Goal: Transaction & Acquisition: Purchase product/service

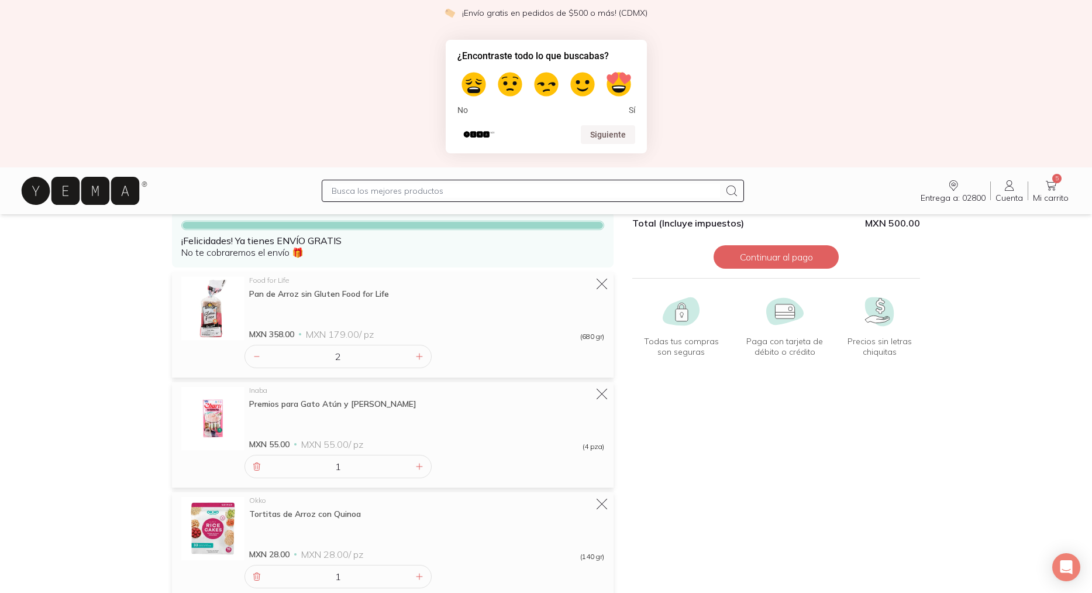
click at [257, 95] on div "¿Encontraste todo lo que buscabas? No Sí Siguiente" at bounding box center [546, 97] width 1092 height 142
click at [260, 89] on div "¿Encontraste todo lo que buscabas? No Sí Siguiente" at bounding box center [546, 97] width 1092 height 142
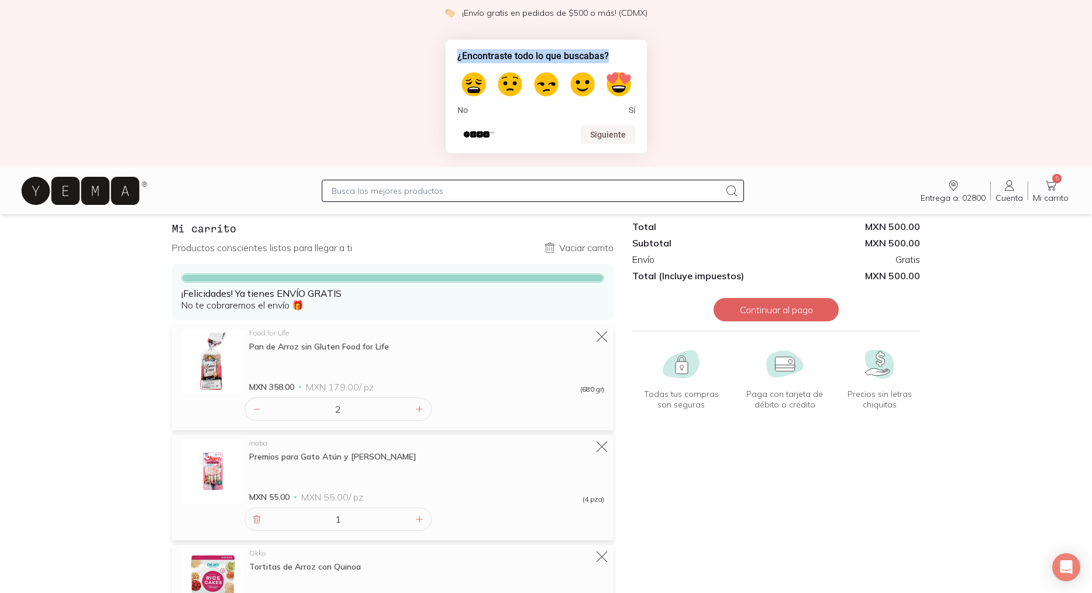
drag, startPoint x: 320, startPoint y: 74, endPoint x: 323, endPoint y: -22, distance: 96.0
click at [323, 0] on html "¡Envío gratis en pedidos de $500 o más! (CDMX) ¿Encontraste todo lo que buscaba…" at bounding box center [546, 405] width 1092 height 863
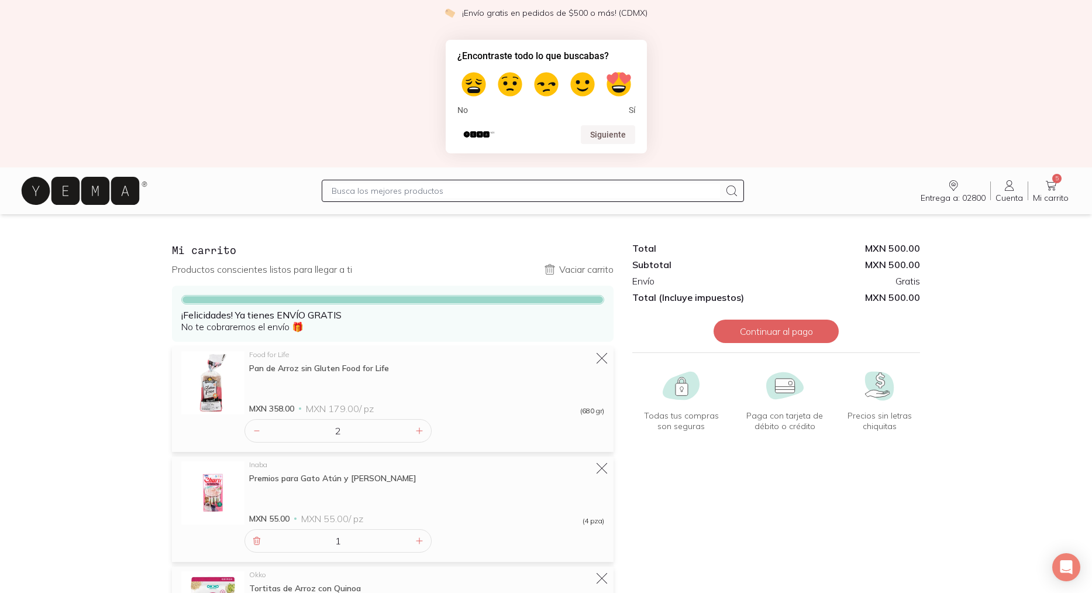
click at [354, 186] on input "text" at bounding box center [526, 191] width 388 height 14
type input "[PERSON_NAME]"
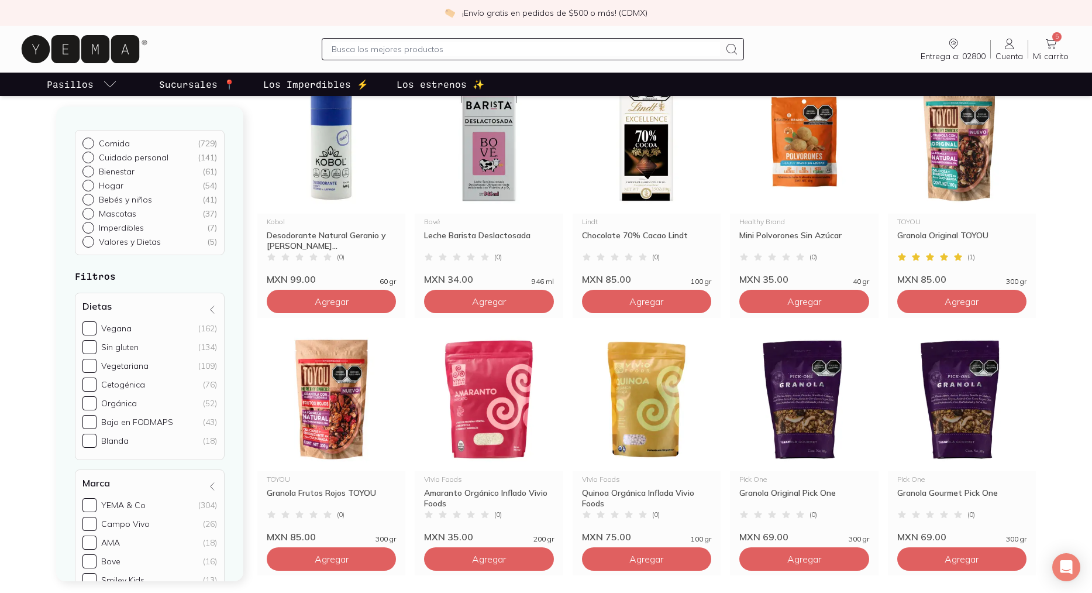
scroll to position [1737, 0]
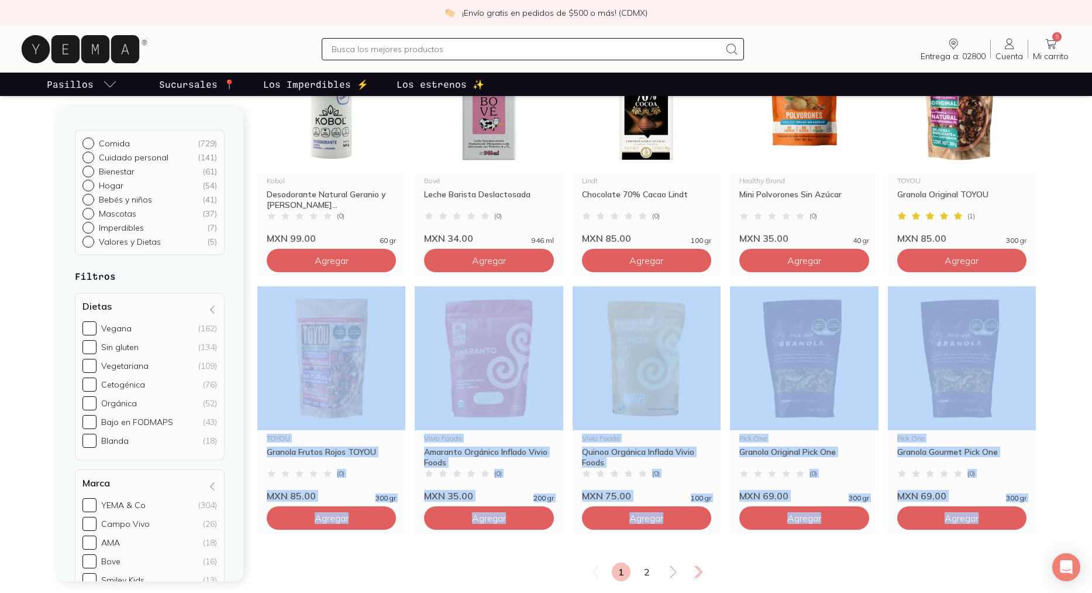
drag, startPoint x: 1045, startPoint y: 522, endPoint x: 1060, endPoint y: 253, distance: 268.9
click at [1051, 48] on icon at bounding box center [1051, 44] width 14 height 14
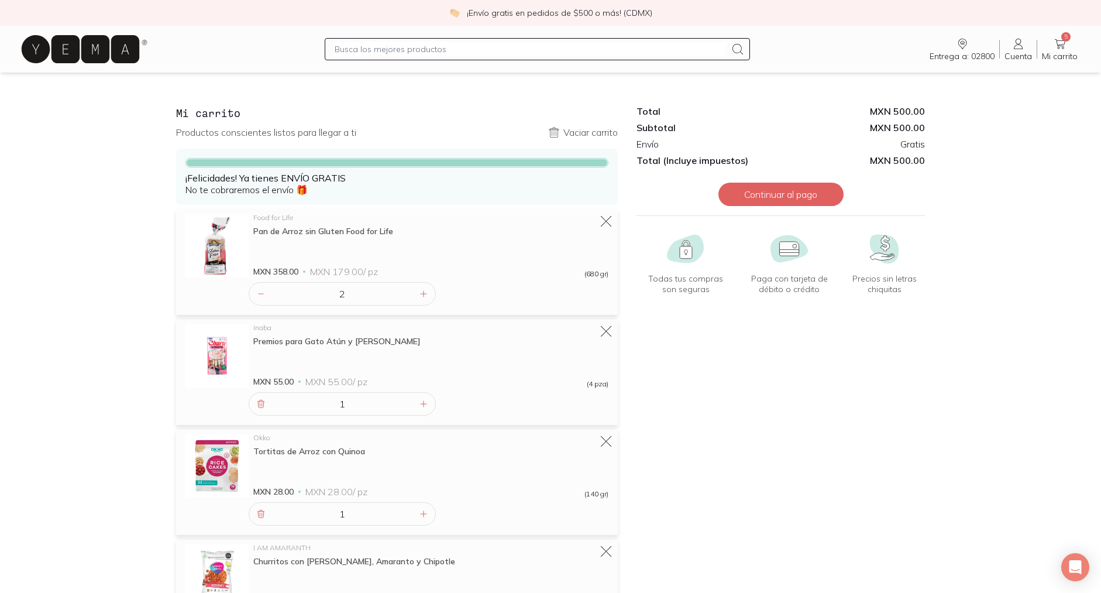
click at [101, 57] on icon at bounding box center [81, 49] width 118 height 28
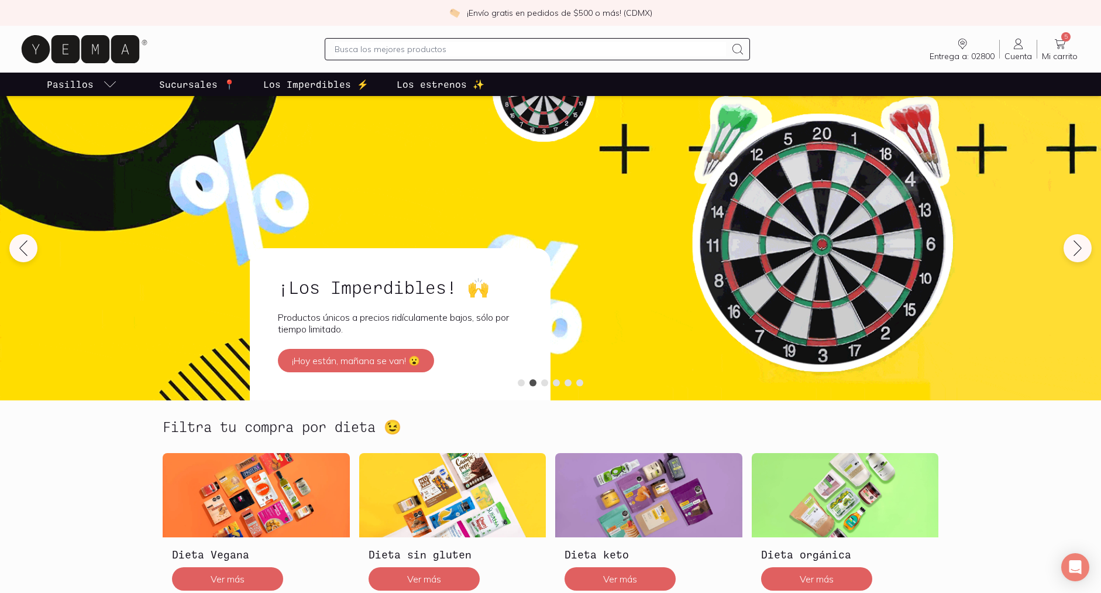
click at [376, 42] on input "text" at bounding box center [530, 49] width 391 height 14
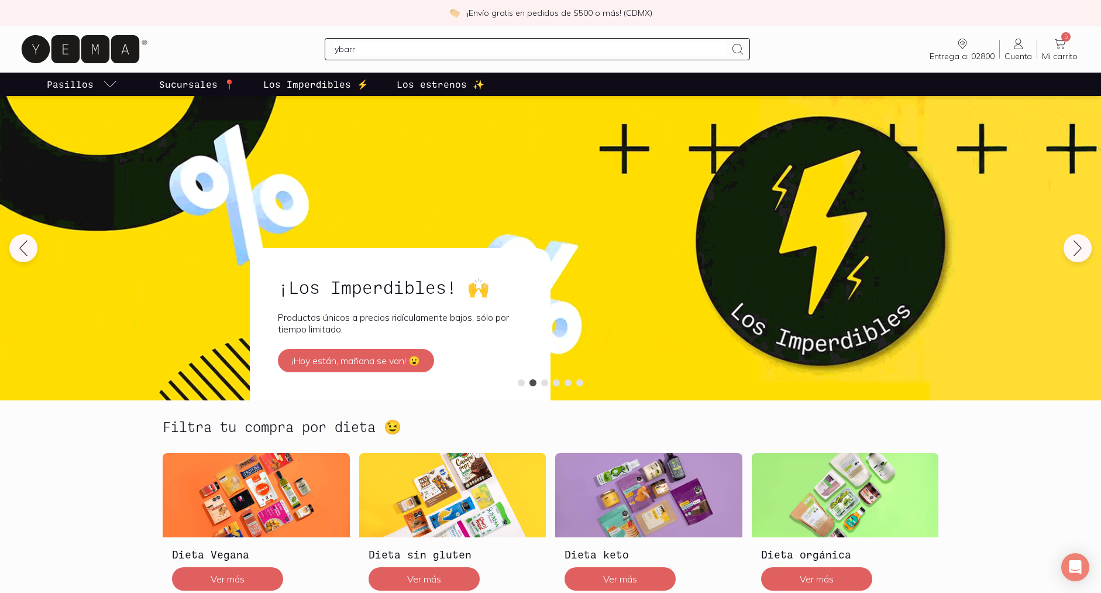
type input "[PERSON_NAME]"
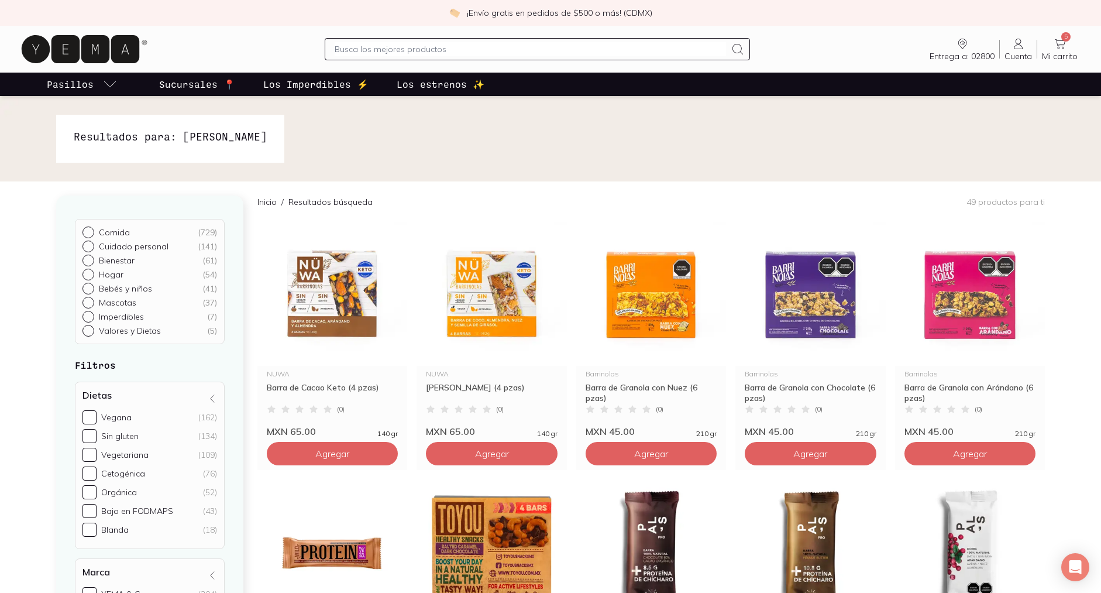
click at [370, 47] on input "text" at bounding box center [530, 49] width 391 height 14
type input "mayonesa"
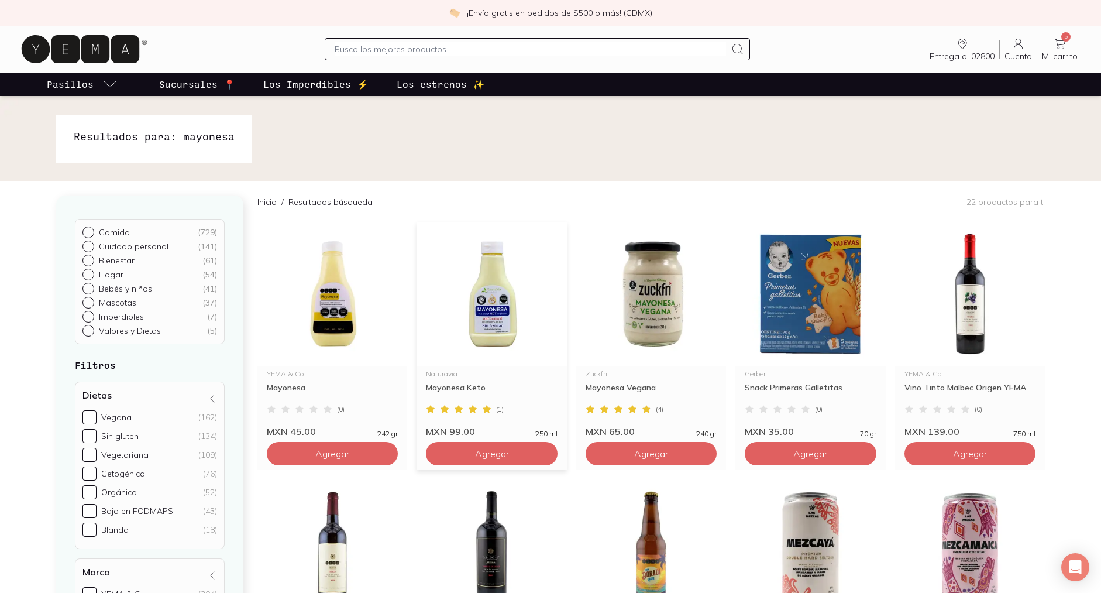
click at [484, 311] on img at bounding box center [491, 294] width 150 height 144
click at [1065, 47] on icon at bounding box center [1060, 44] width 14 height 14
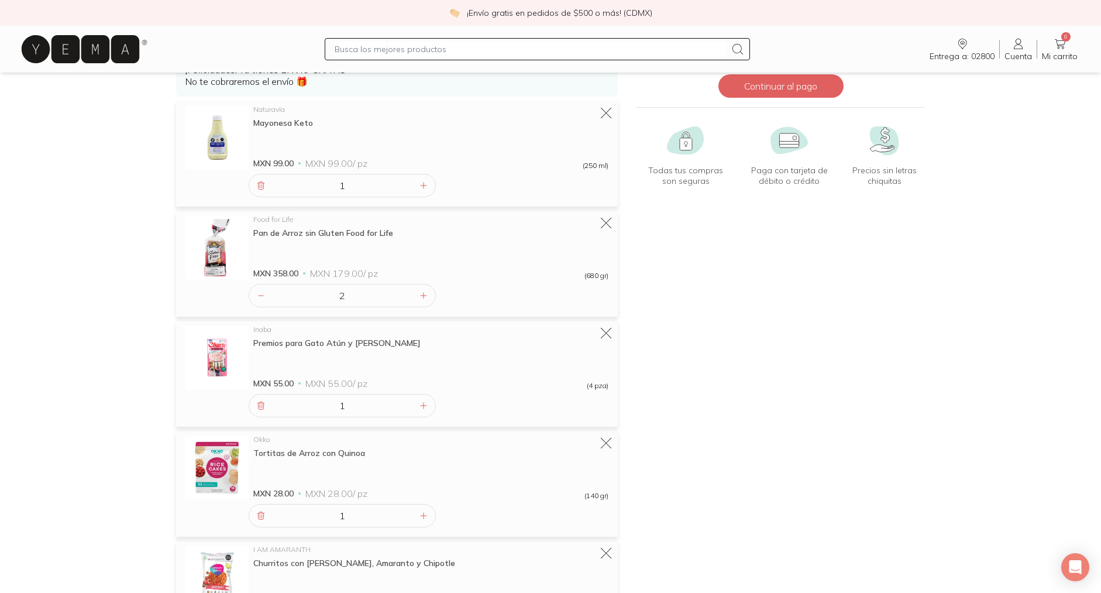
scroll to position [106, 0]
click at [610, 333] on icon at bounding box center [606, 336] width 16 height 16
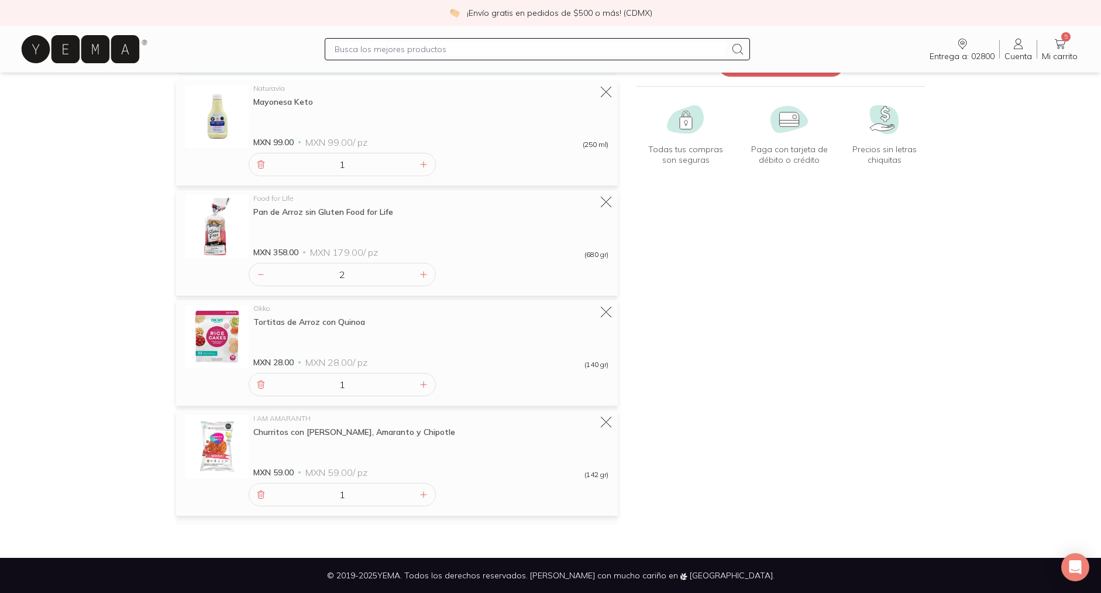
scroll to position [0, 0]
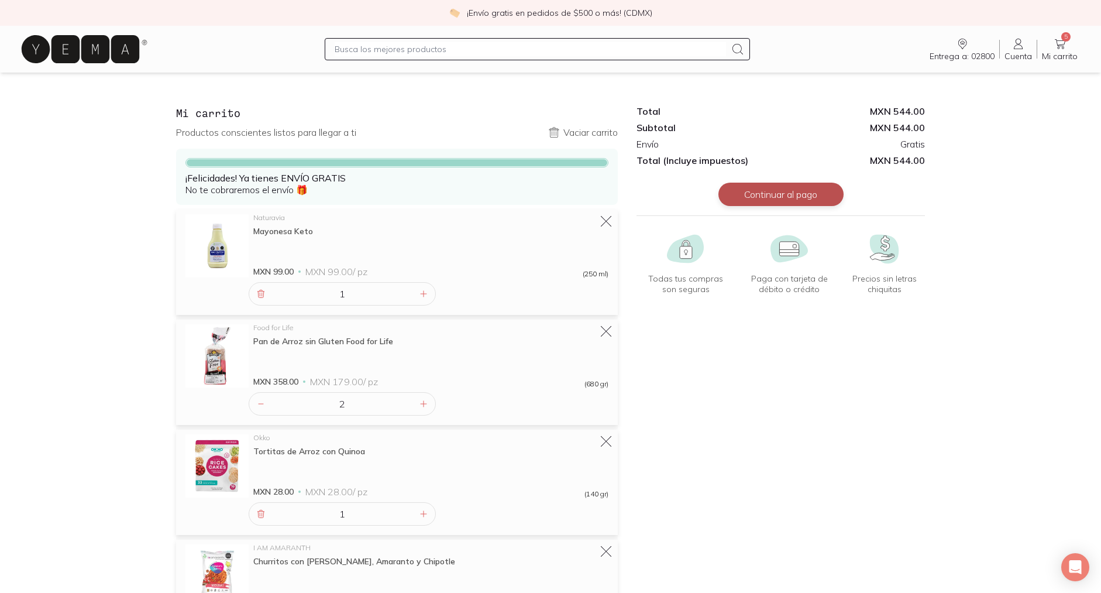
click at [759, 199] on button "Continuar al pago" at bounding box center [780, 194] width 125 height 23
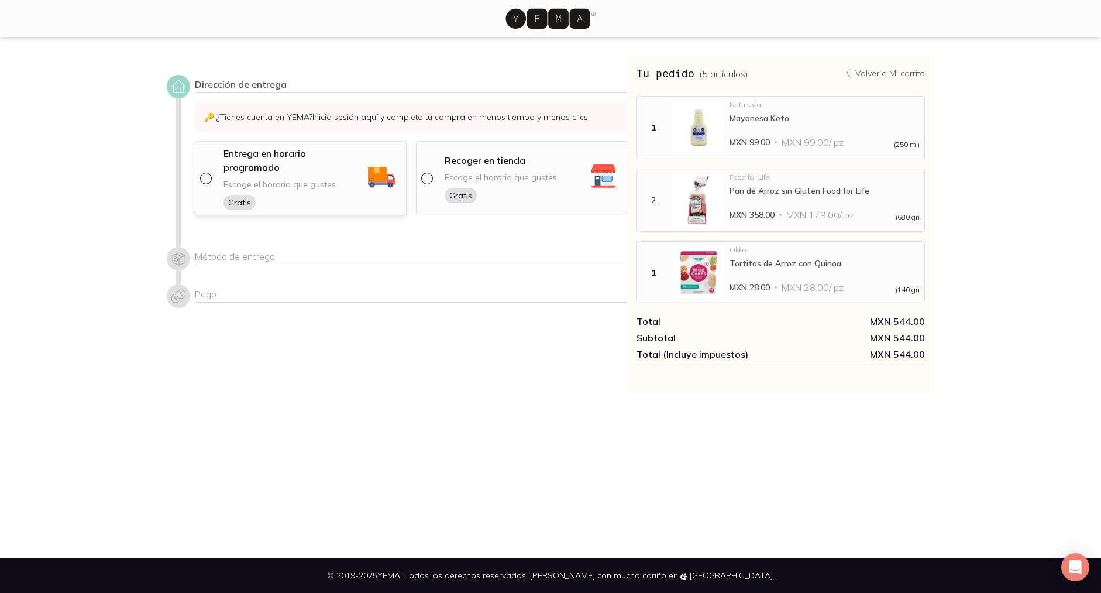
click at [202, 173] on input "radio" at bounding box center [204, 177] width 9 height 9
radio input "true"
select select "204"
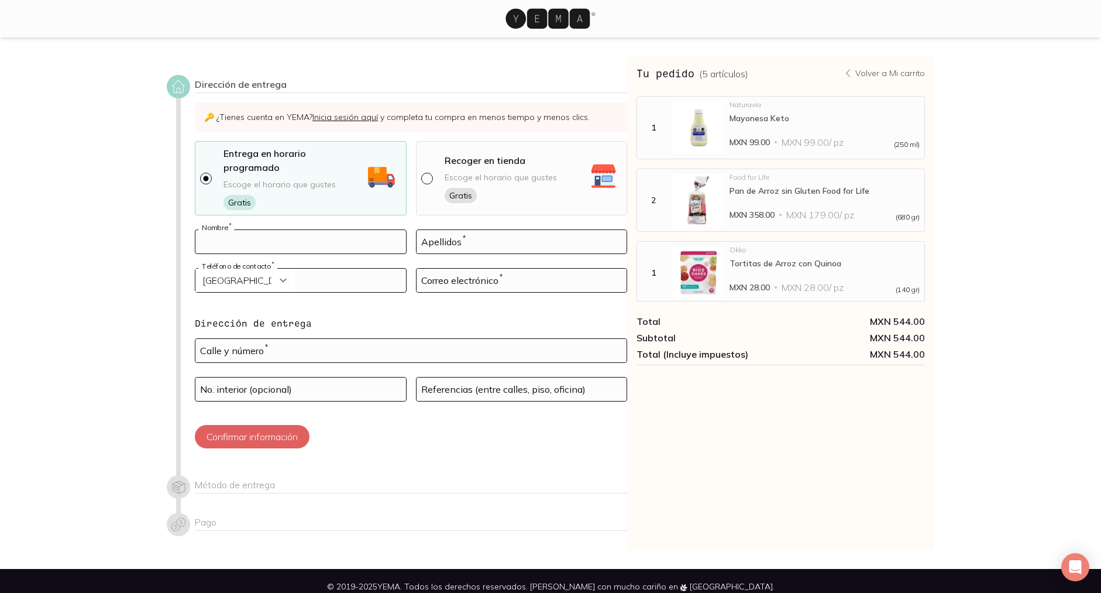
click at [271, 233] on input at bounding box center [300, 241] width 211 height 23
type input "[PERSON_NAME]"
type input "libreros"
select select "52"
type input "5522000846"
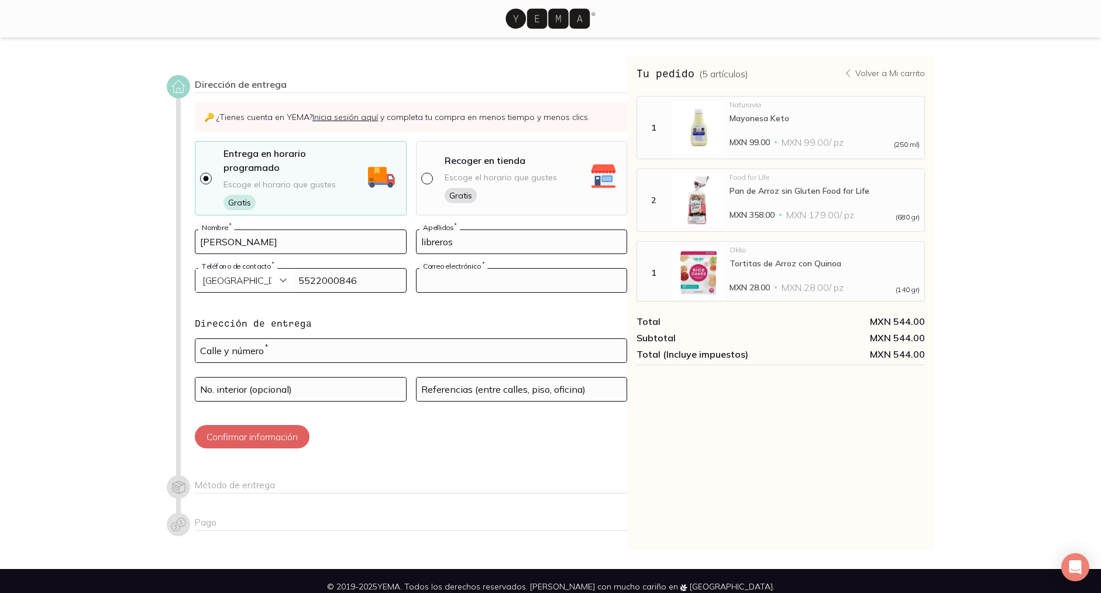
type input "[PERSON_NAME][EMAIL_ADDRESS][DOMAIN_NAME]"
click at [263, 268] on select "Curazao (+5999) [GEOGRAPHIC_DATA] (+1876) [GEOGRAPHIC_DATA][PERSON_NAME][PERSON…" at bounding box center [244, 279] width 99 height 23
select select "204"
click at [195, 268] on select "Curazao (+5999) [GEOGRAPHIC_DATA] (+1876) [GEOGRAPHIC_DATA][PERSON_NAME][PERSON…" at bounding box center [244, 279] width 99 height 23
click at [278, 340] on input "text" at bounding box center [410, 350] width 431 height 23
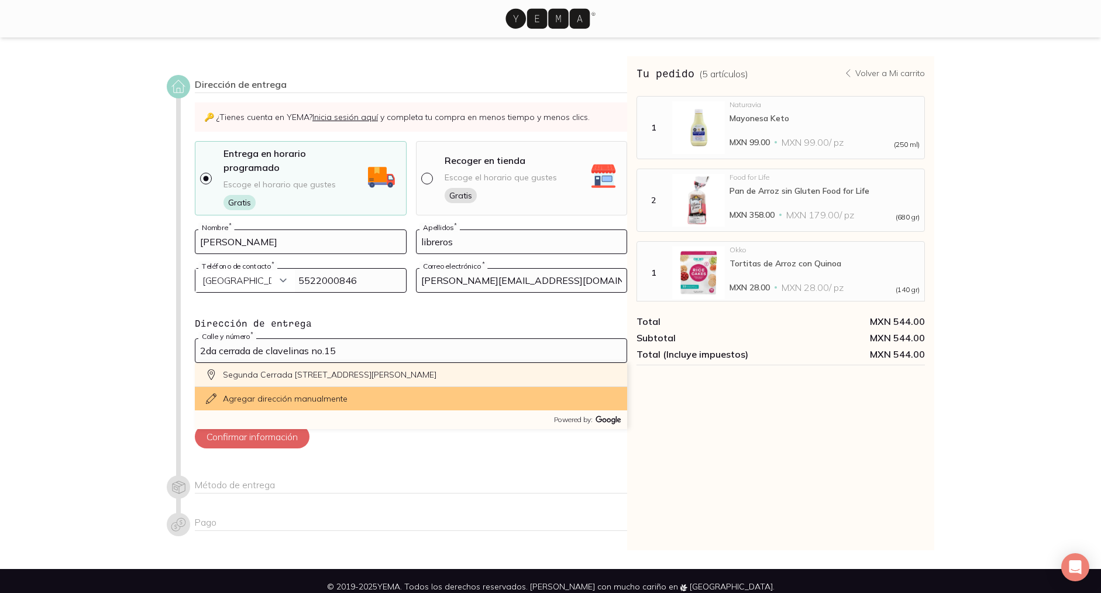
click at [305, 363] on div "Segunda Cerrada [STREET_ADDRESS][PERSON_NAME]" at bounding box center [411, 375] width 432 height 24
type input "Segunda Cerrada [STREET_ADDRESS][PERSON_NAME]"
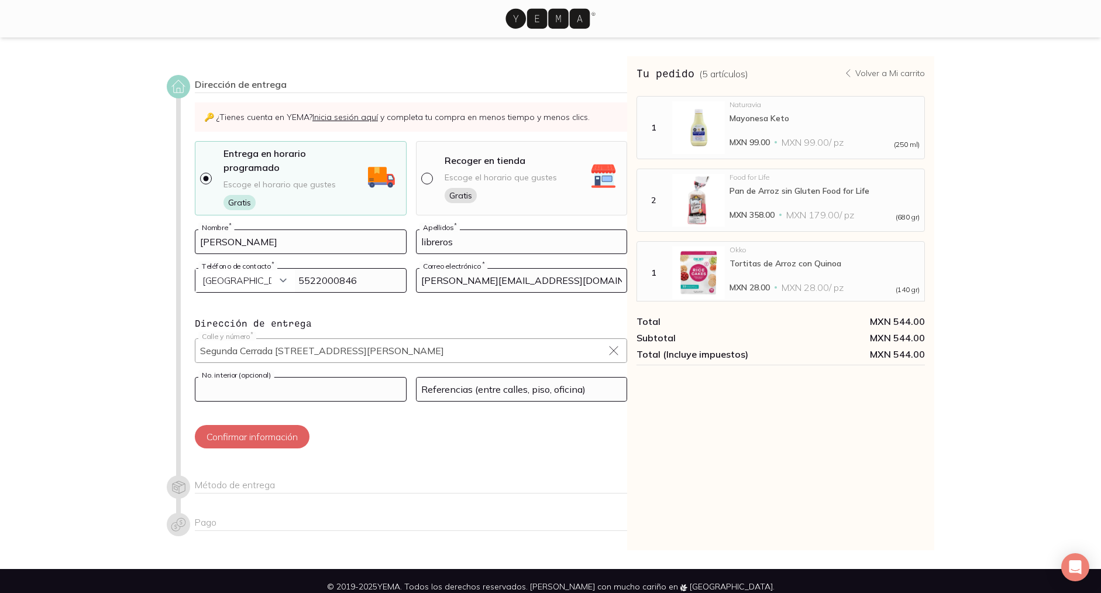
click at [280, 377] on input at bounding box center [300, 388] width 211 height 23
type input "12"
click at [463, 377] on input at bounding box center [521, 388] width 211 height 23
type input "entrada por av. de los maestros, entre begonia y clavelinas"
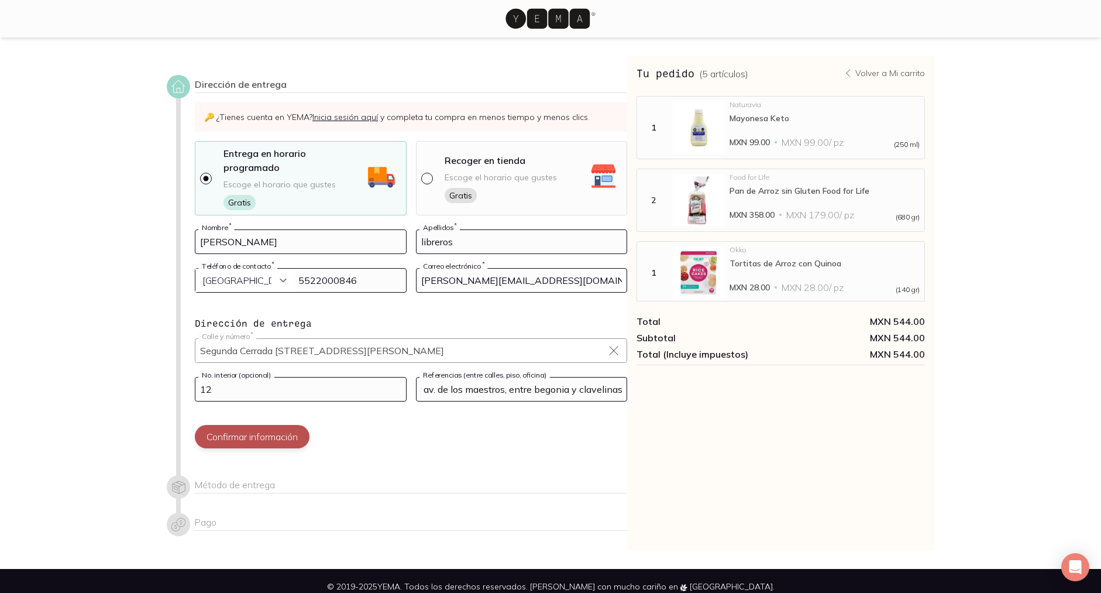
scroll to position [0, 0]
click at [261, 425] on button "Confirmar información" at bounding box center [252, 436] width 115 height 23
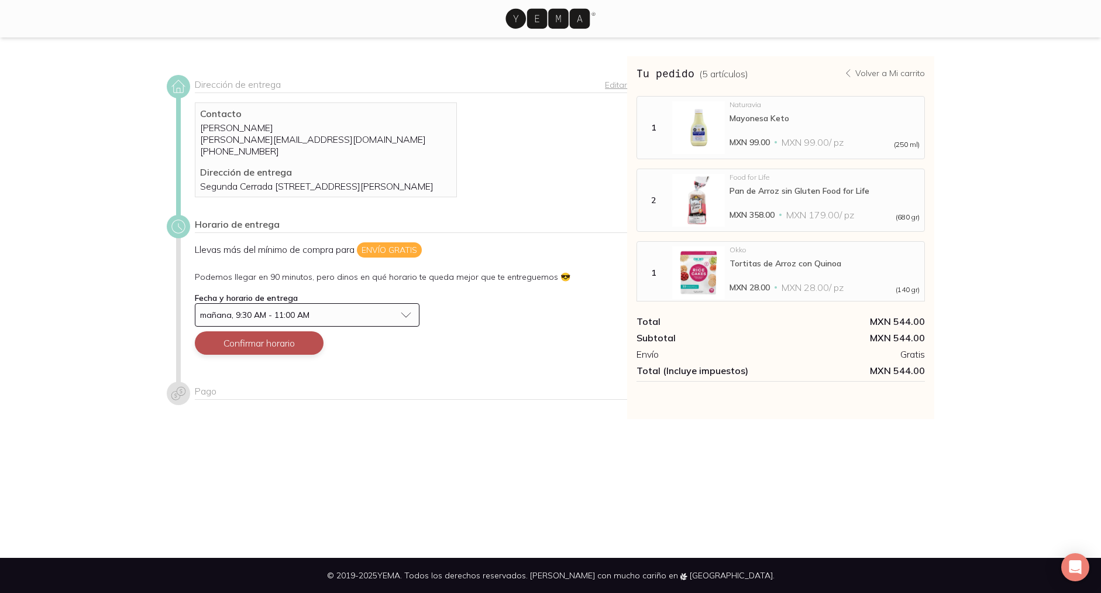
click at [266, 354] on button "Confirmar horario" at bounding box center [259, 342] width 129 height 23
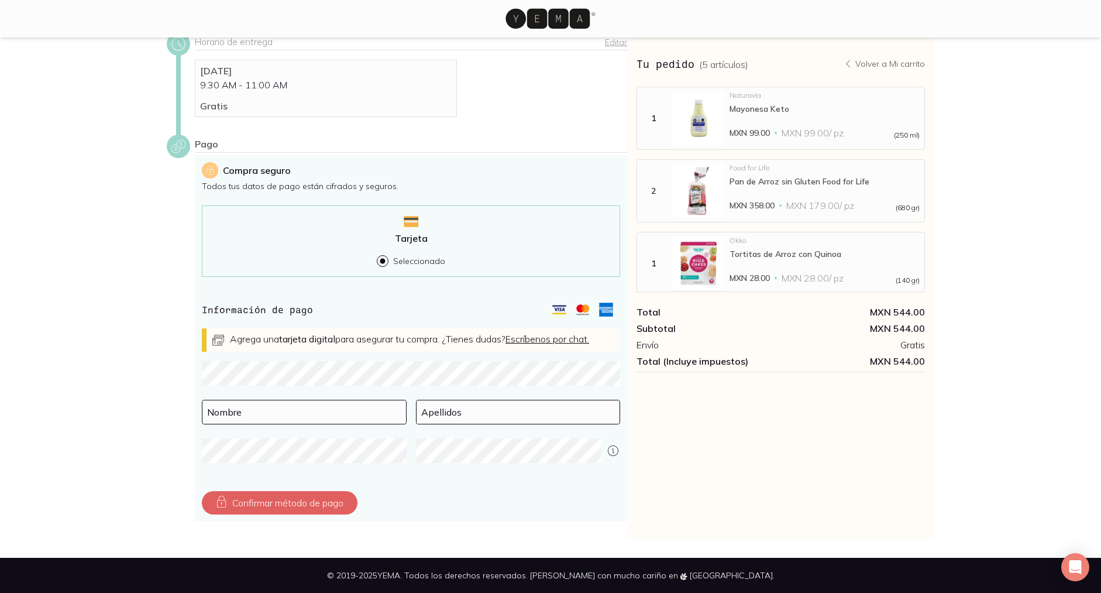
scroll to position [184, 0]
type input "[PERSON_NAME]"
type input "Libreros"
click at [186, 378] on div "Pago Compra seguro Todos tus datos de pago están cifrados y seguros. Tarjeta Se…" at bounding box center [397, 330] width 460 height 390
click at [527, 513] on div "Confirmar método de pago" at bounding box center [411, 502] width 418 height 23
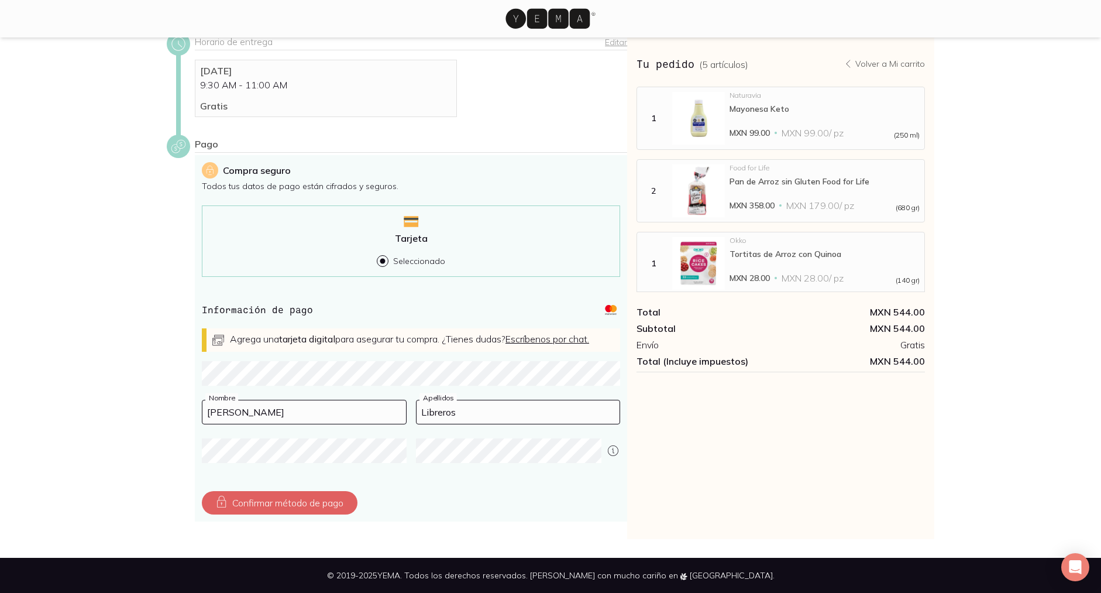
scroll to position [185, 0]
click at [297, 514] on button "Confirmar método de pago" at bounding box center [280, 502] width 156 height 23
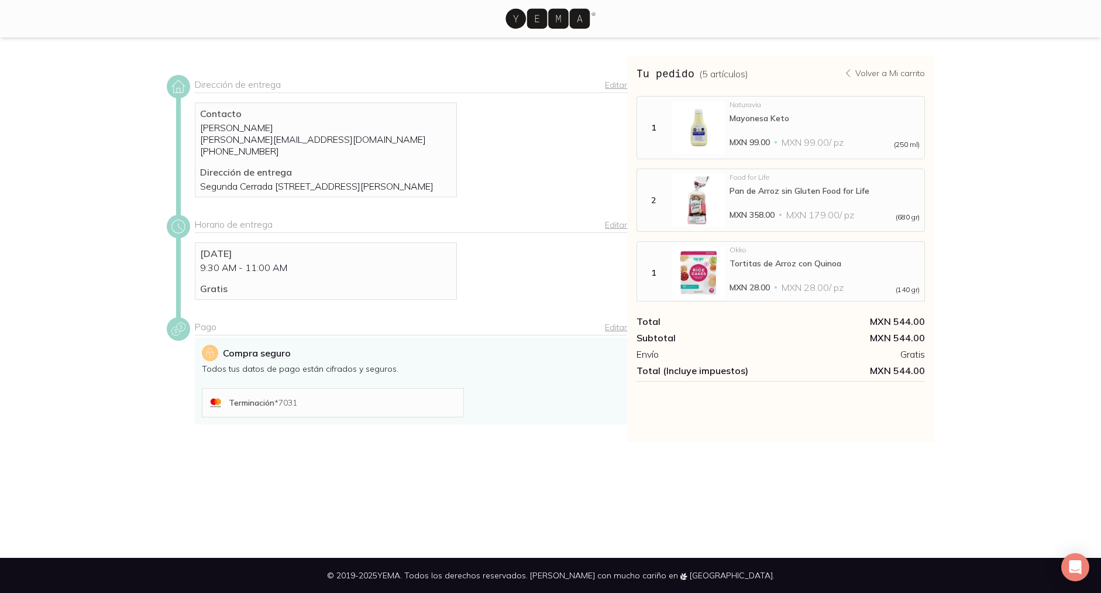
scroll to position [85, 0]
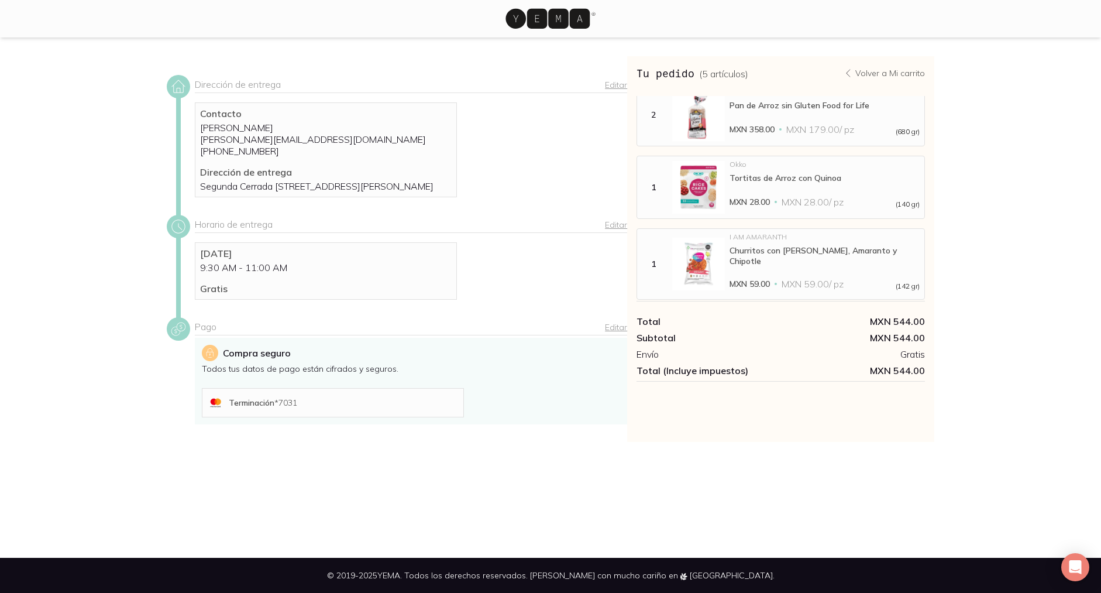
click at [553, 403] on div "Compra seguro Todos tus datos de pago están cifrados y seguros. Terminación * 7…" at bounding box center [411, 381] width 432 height 87
click at [334, 407] on div "Terminación * 7031" at bounding box center [333, 402] width 252 height 19
click at [346, 408] on div "Terminación * 7031" at bounding box center [344, 402] width 230 height 11
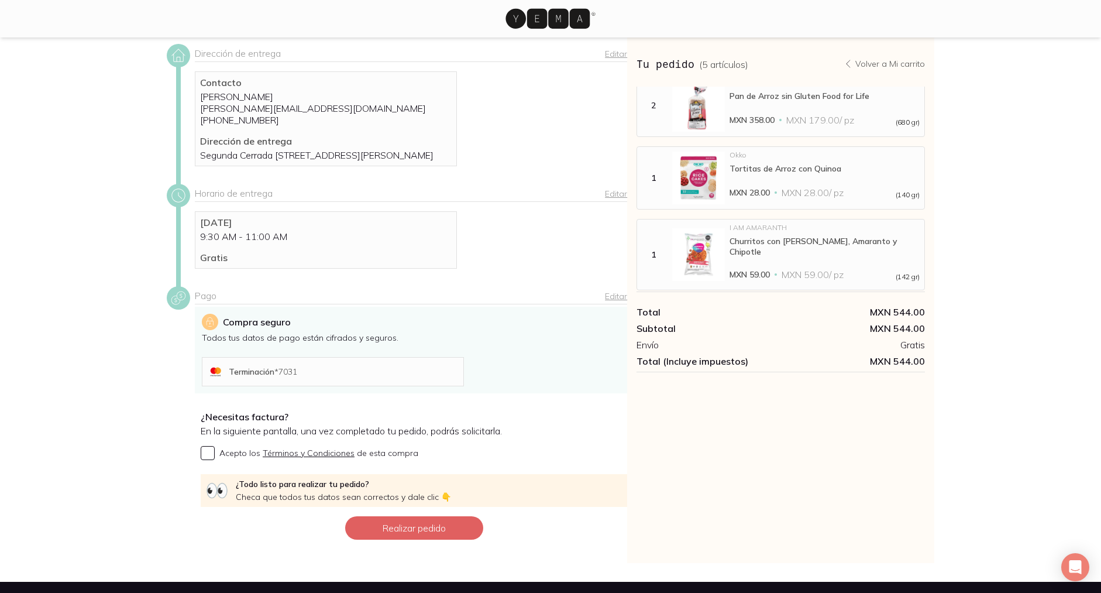
scroll to position [67, 0]
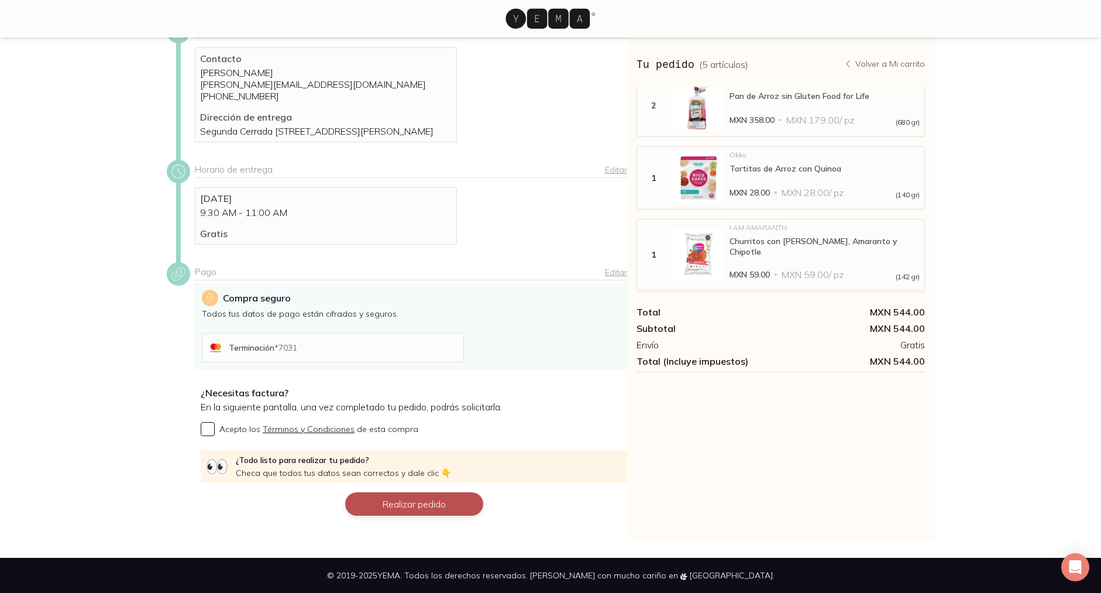
click at [426, 509] on button "Realizar pedido" at bounding box center [414, 503] width 138 height 23
click at [408, 501] on button "Realizar pedido" at bounding box center [414, 503] width 138 height 23
click at [410, 501] on button "Realizar pedido" at bounding box center [414, 503] width 138 height 23
drag, startPoint x: 410, startPoint y: 501, endPoint x: 380, endPoint y: 482, distance: 35.7
click at [410, 501] on button "Realizar pedido" at bounding box center [414, 503] width 138 height 23
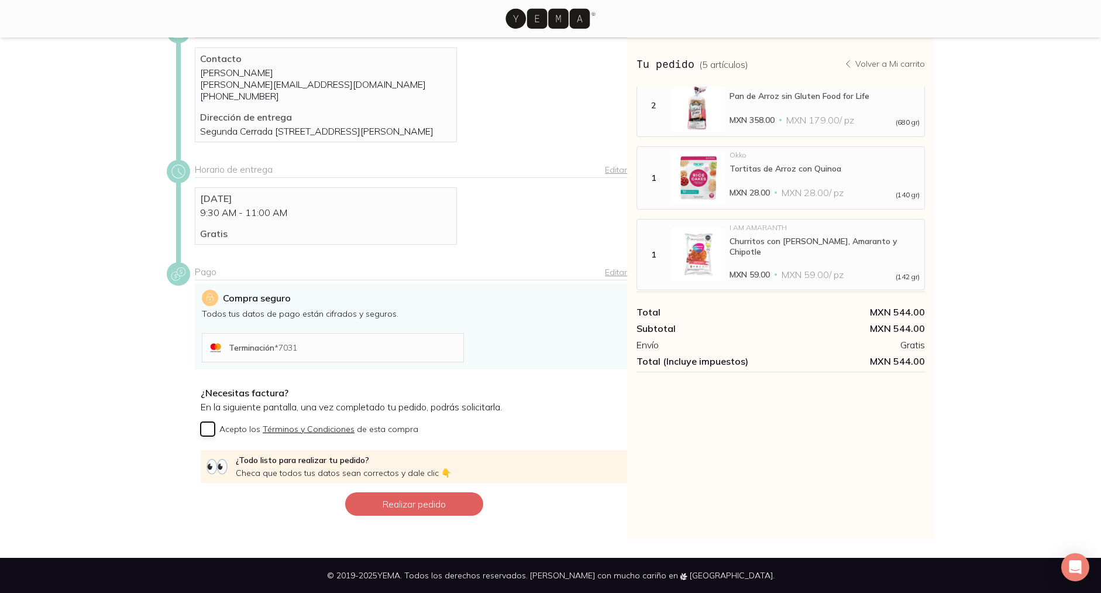
click at [209, 428] on input "Acepto los Términos y Condiciones de esta compra" at bounding box center [208, 429] width 14 height 14
checkbox input "true"
click at [426, 504] on button "Realizar pedido" at bounding box center [414, 503] width 138 height 23
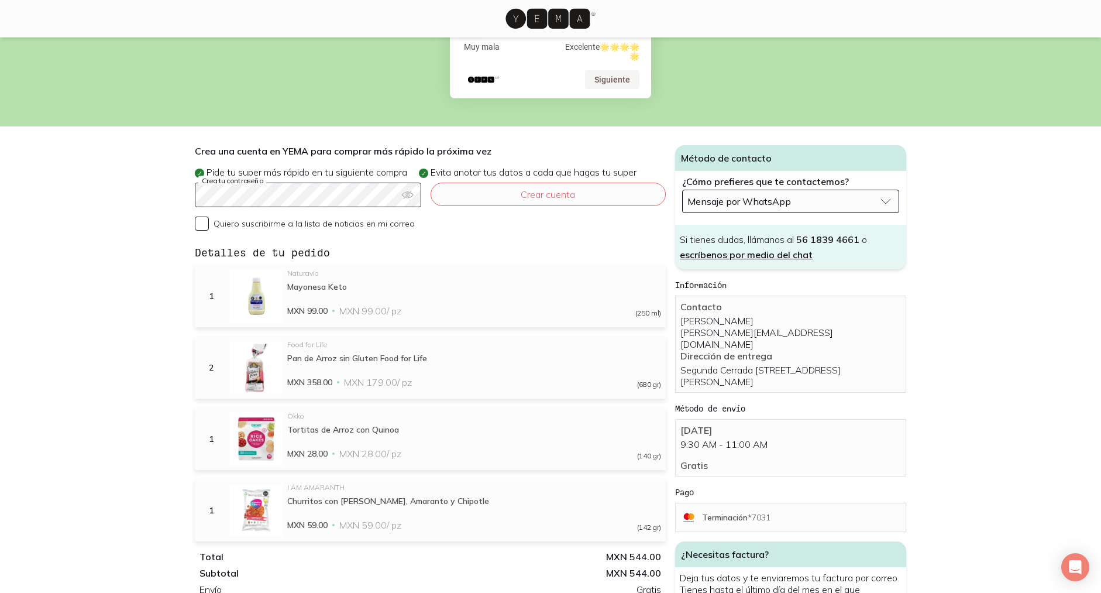
scroll to position [226, 0]
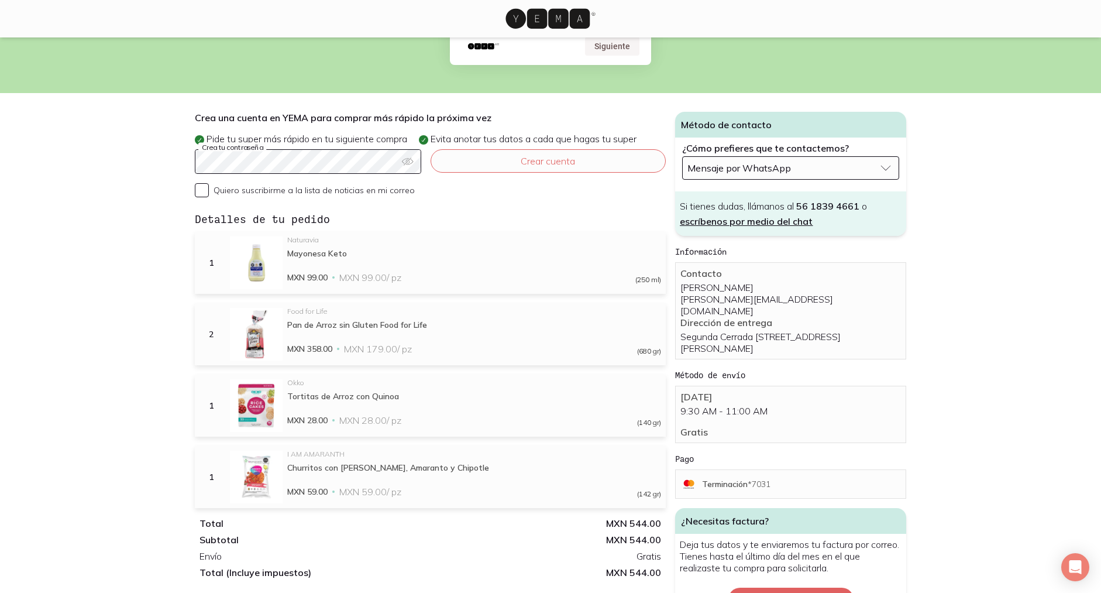
click at [758, 162] on span "Mensaje por WhatsApp" at bounding box center [739, 168] width 104 height 12
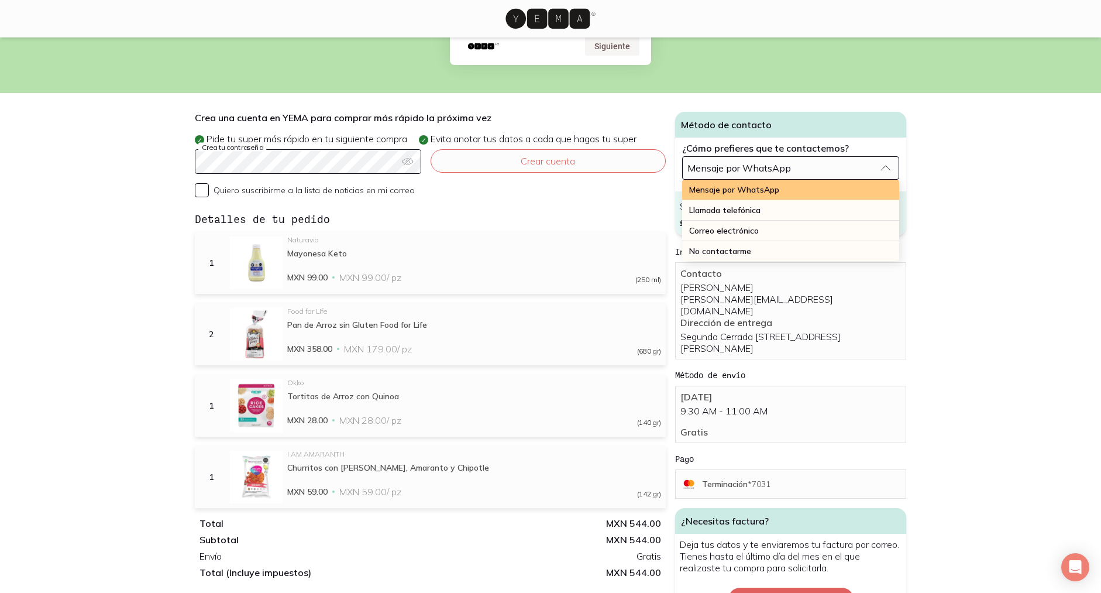
click at [750, 184] on span "Mensaje por WhatsApp" at bounding box center [734, 189] width 90 height 11
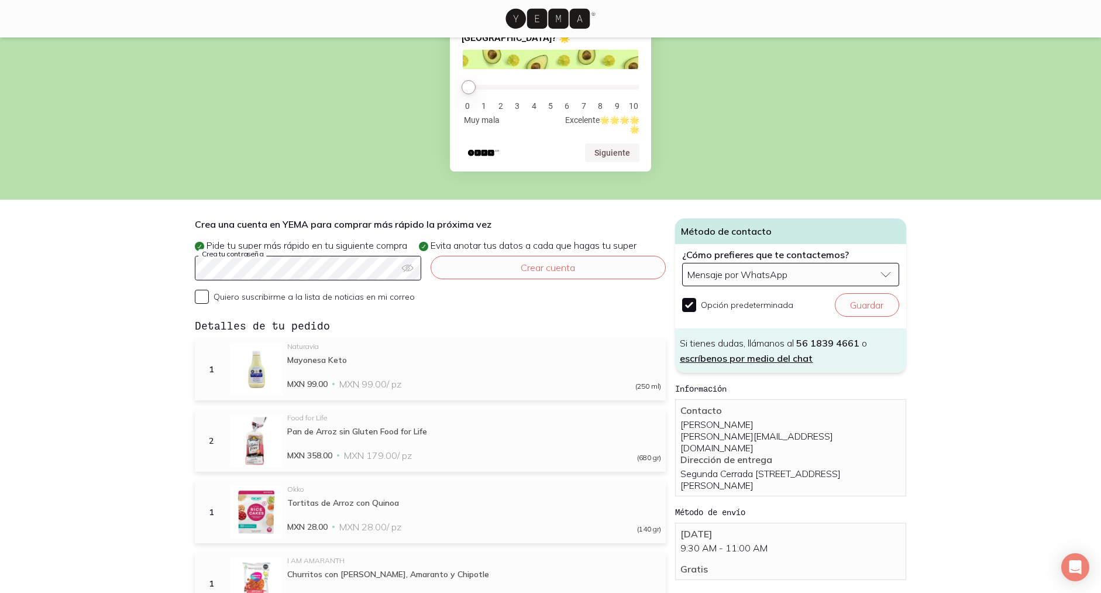
scroll to position [0, 0]
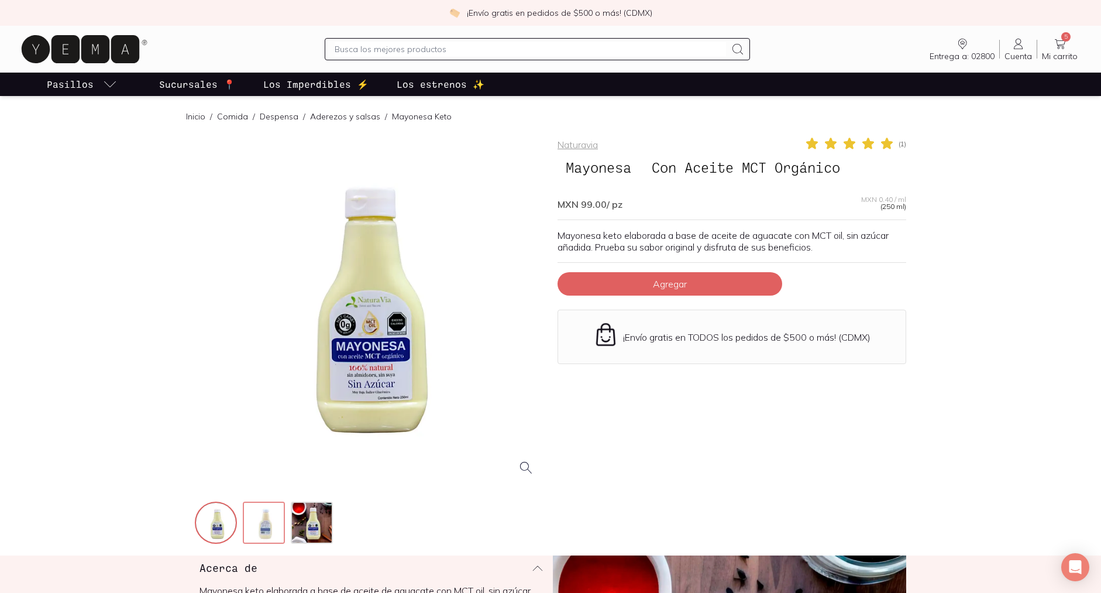
click at [255, 512] on img at bounding box center [265, 523] width 42 height 42
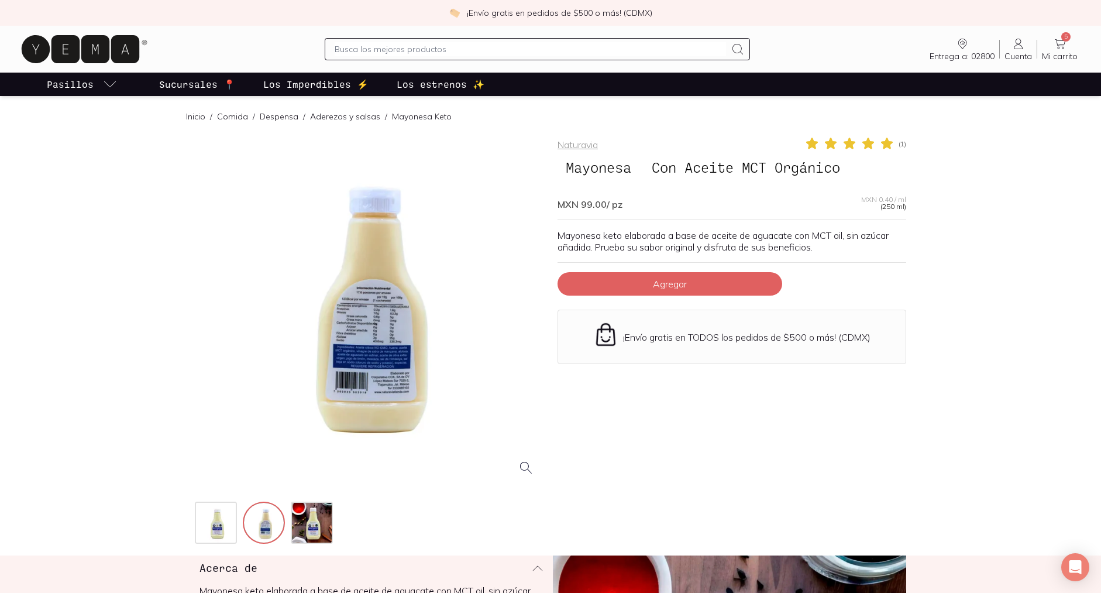
click at [377, 321] on div at bounding box center [369, 310] width 349 height 349
drag, startPoint x: 800, startPoint y: 386, endPoint x: 766, endPoint y: 340, distance: 57.0
click at [800, 385] on div "Naturavia ( 1 ) Mayonesa Con Aceite MCT Orgánico MXN 99.00 / pz MXN 0.40 / ml (…" at bounding box center [731, 340] width 349 height 409
click at [727, 284] on button "Agregar" at bounding box center [669, 283] width 225 height 23
